Goal: Task Accomplishment & Management: Complete application form

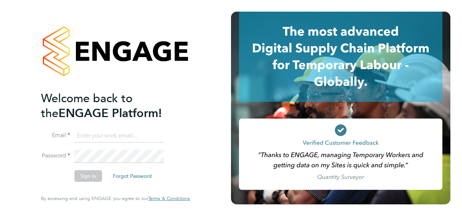
type input "[EMAIL_ADDRESS][DOMAIN_NAME]"
click at [92, 177] on button "Sign In" at bounding box center [89, 176] width 28 height 12
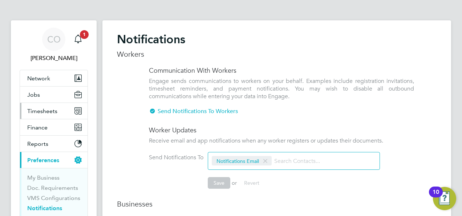
click at [33, 113] on span "Timesheets" at bounding box center [42, 111] width 30 height 7
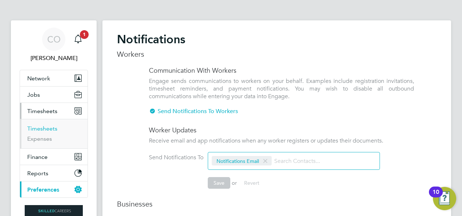
click at [43, 128] on link "Timesheets" at bounding box center [42, 128] width 30 height 7
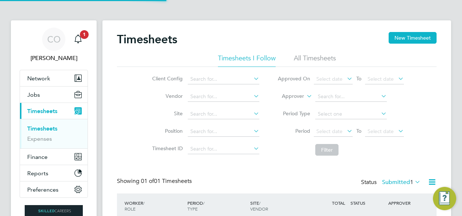
scroll to position [18, 63]
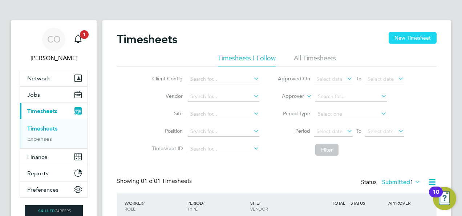
click at [408, 41] on button "New Timesheet" at bounding box center [413, 38] width 48 height 12
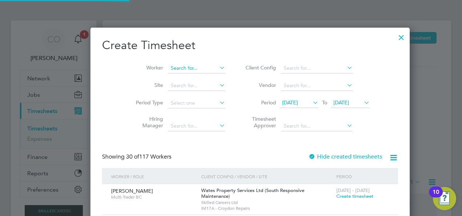
scroll to position [1151, 281]
click at [174, 71] on input at bounding box center [196, 68] width 57 height 10
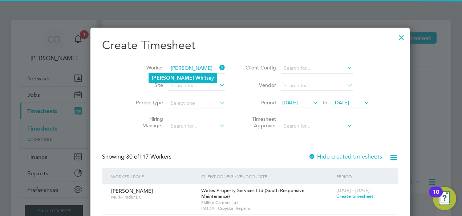
click at [154, 76] on b "Andrew" at bounding box center [173, 78] width 42 height 6
type input "Andrew Whitsey"
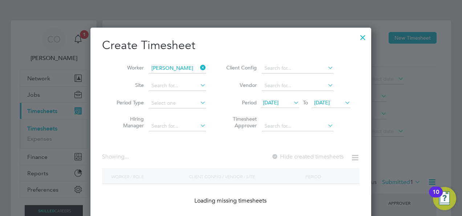
scroll to position [196, 281]
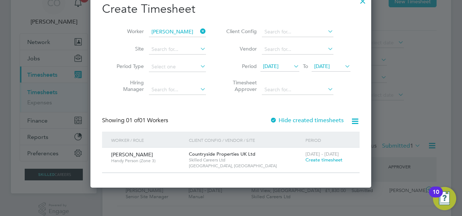
click at [330, 158] on span "Create timesheet" at bounding box center [324, 160] width 37 height 6
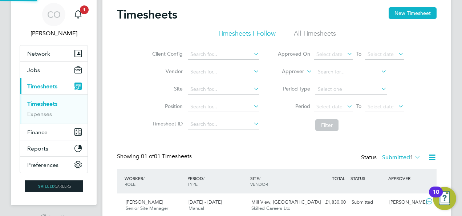
scroll to position [12, 0]
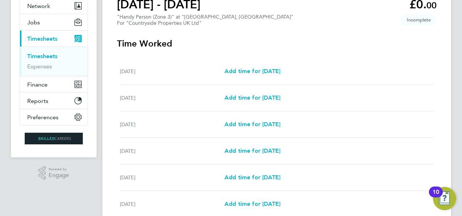
scroll to position [73, 0]
click at [233, 72] on span "Add time for Mon 22 Sep" at bounding box center [253, 70] width 56 height 7
select select "30"
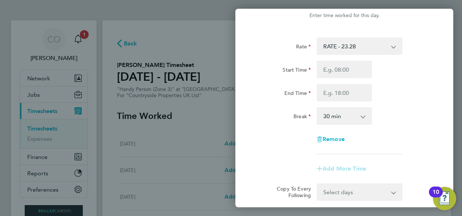
scroll to position [36, 0]
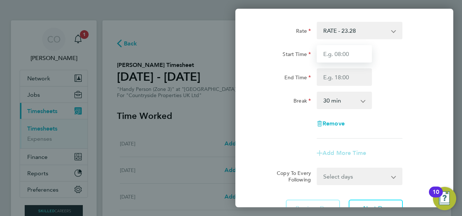
click at [354, 52] on input "Start Time" at bounding box center [344, 53] width 55 height 17
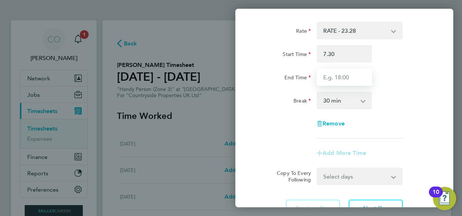
type input "07:30"
click at [337, 75] on input "End Time" at bounding box center [344, 76] width 55 height 17
type input "17:00"
click at [392, 64] on div "Start Time 07:30 End Time 17:00" at bounding box center [344, 65] width 183 height 41
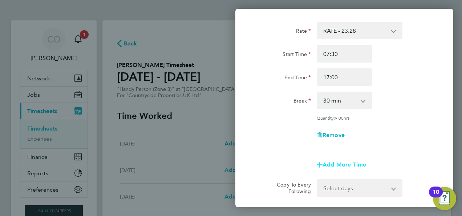
click at [345, 163] on span "Add More Time" at bounding box center [345, 164] width 44 height 7
select select "null"
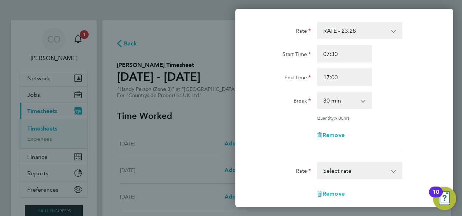
click at [346, 174] on select "RATE - 23.28 Select rate" at bounding box center [356, 170] width 76 height 16
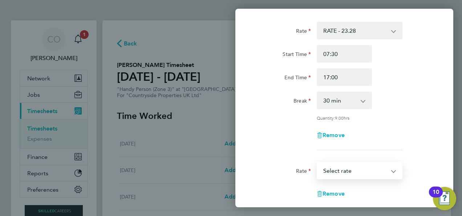
click at [372, 125] on div "Rate RATE - 23.28 Start Time 07:30 End Time 17:00 Break 0 min 15 min 30 min 45 …" at bounding box center [344, 86] width 177 height 128
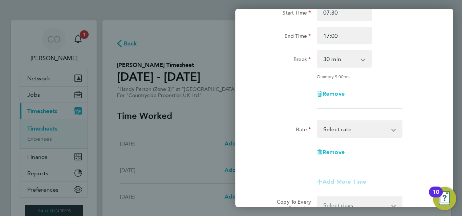
scroll to position [109, 0]
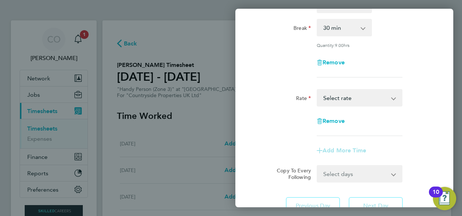
click at [337, 156] on div "Add More Time" at bounding box center [344, 150] width 61 height 17
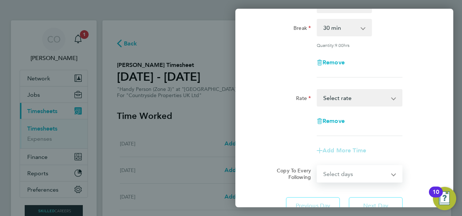
click at [341, 168] on select "Select days Day Weekday (Mon-Fri) Weekend (Sat-Sun) Tuesday Wednesday Thursday …" at bounding box center [356, 174] width 76 height 16
select select "WEEKDAY"
click at [318, 166] on select "Select days Day Weekday (Mon-Fri) Weekend (Sat-Sun) Tuesday Wednesday Thursday …" at bounding box center [356, 174] width 76 height 16
select select "2025-09-28"
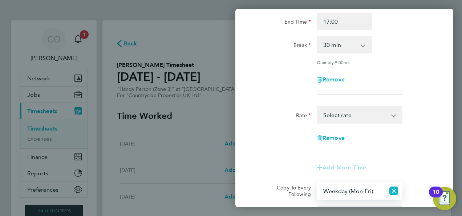
scroll to position [94, 0]
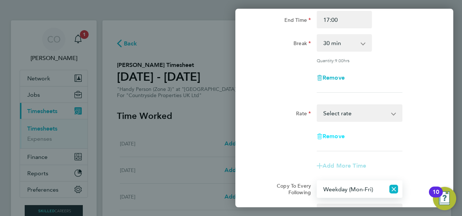
click at [334, 137] on span "Remove" at bounding box center [334, 136] width 22 height 7
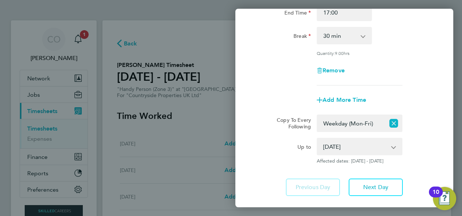
scroll to position [144, 0]
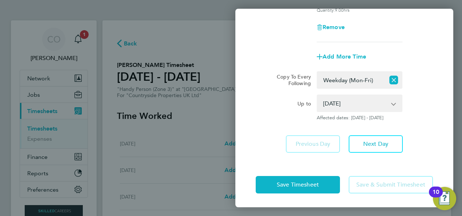
click at [372, 183] on app-form-button "Save & Submit Timesheet" at bounding box center [389, 184] width 89 height 17
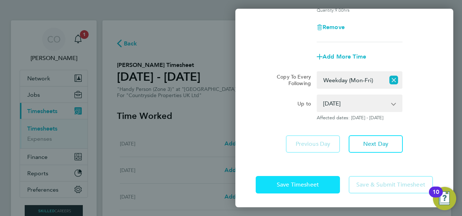
click at [299, 189] on button "Save Timesheet" at bounding box center [298, 184] width 84 height 17
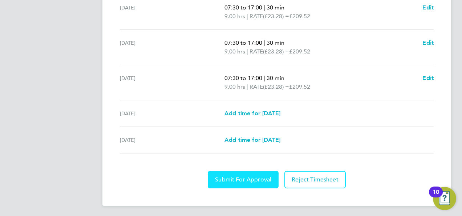
click at [254, 177] on span "Submit For Approval" at bounding box center [243, 179] width 56 height 7
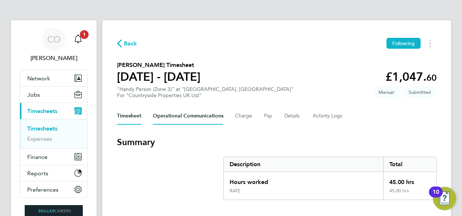
click at [197, 116] on Communications-tab "Operational Communications" at bounding box center [188, 115] width 71 height 17
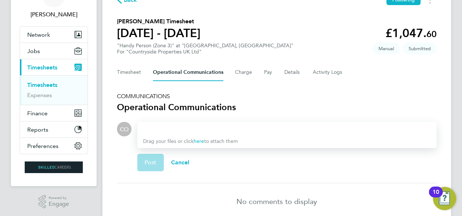
scroll to position [3, 0]
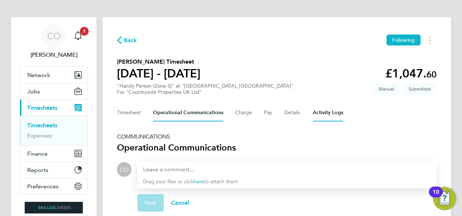
click at [315, 110] on Logs-tab "Activity Logs" at bounding box center [328, 112] width 31 height 17
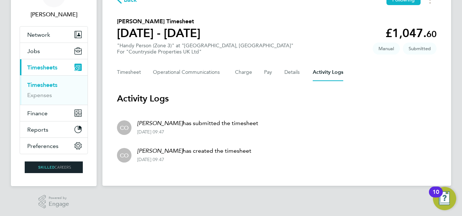
scroll to position [44, 0]
click at [294, 74] on button "Details" at bounding box center [293, 71] width 17 height 17
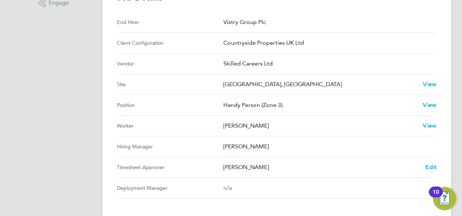
scroll to position [291, 0]
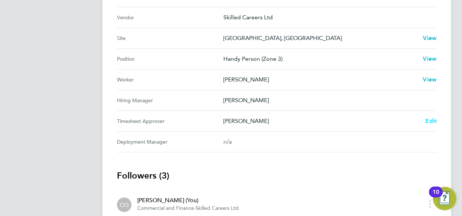
click at [428, 122] on span "Edit" at bounding box center [431, 120] width 11 height 7
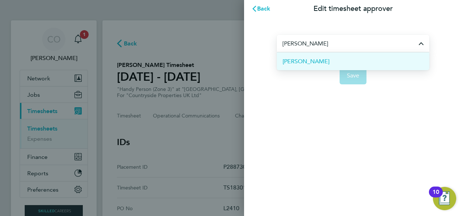
click at [326, 61] on li "Joel Bishop" at bounding box center [353, 61] width 153 height 18
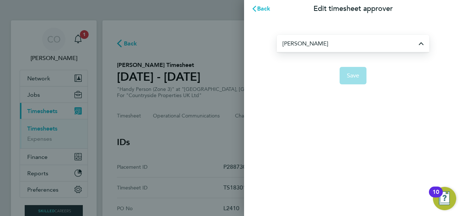
type input "Joel Bishop"
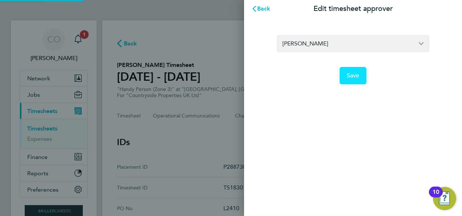
click at [354, 76] on span "Save" at bounding box center [353, 75] width 13 height 7
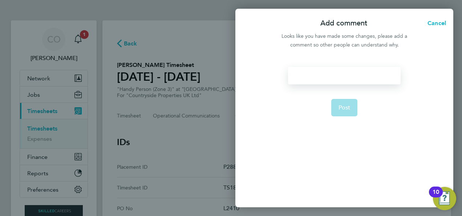
click at [365, 77] on div at bounding box center [344, 75] width 112 height 17
drag, startPoint x: 374, startPoint y: 68, endPoint x: 386, endPoint y: 100, distance: 33.6
click at [377, 76] on div at bounding box center [344, 75] width 112 height 17
click at [348, 108] on span "Post" at bounding box center [345, 107] width 12 height 7
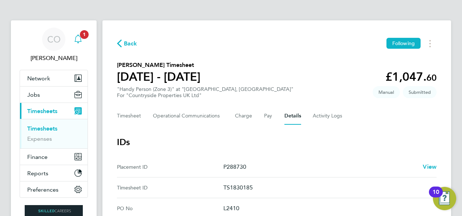
click at [83, 38] on span "1" at bounding box center [84, 34] width 9 height 9
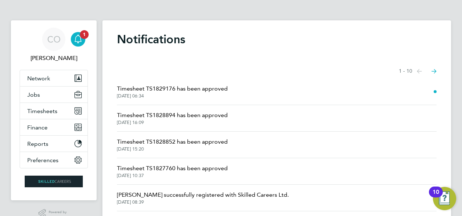
click at [176, 94] on span "29 Sep 2025, 06:34" at bounding box center [172, 96] width 111 height 6
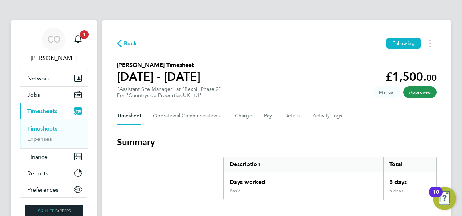
click at [124, 41] on span "Back" at bounding box center [130, 43] width 13 height 9
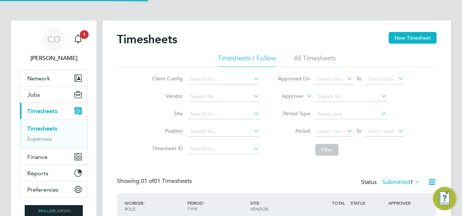
scroll to position [18, 63]
